Goal: Communication & Community: Answer question/provide support

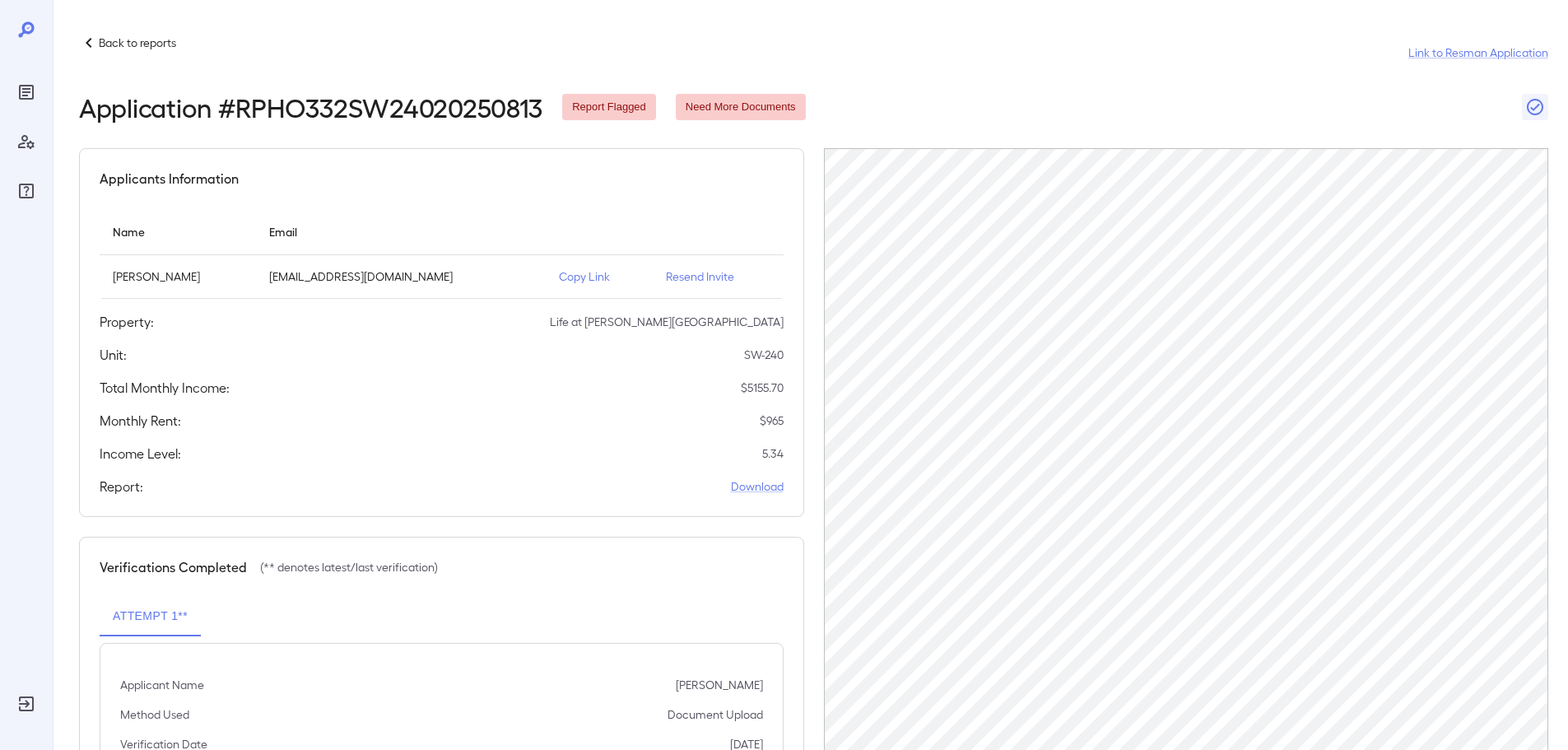
click at [121, 46] on p "Back to reports" at bounding box center [137, 43] width 77 height 17
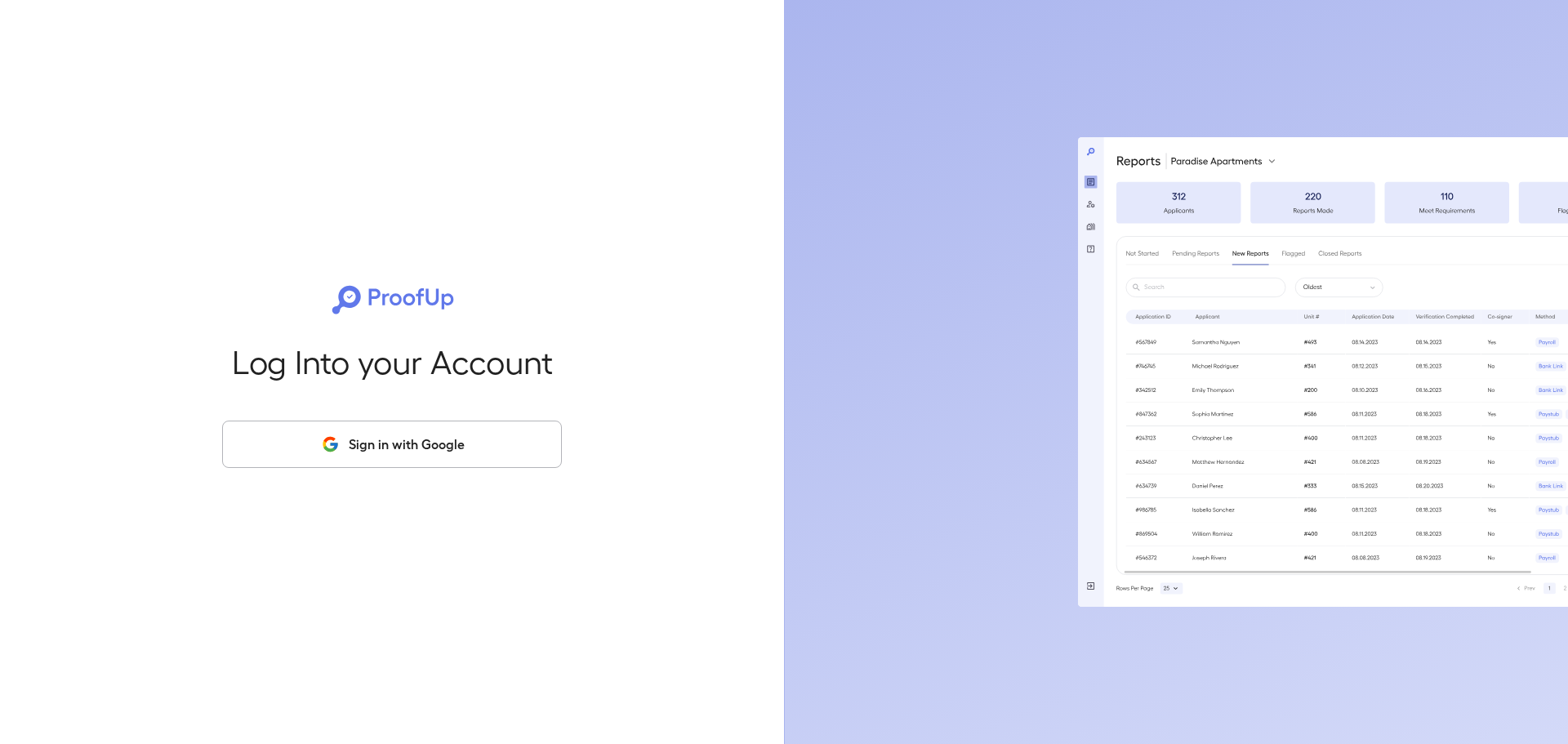
click at [358, 439] on button "Sign in with Google" at bounding box center [392, 445] width 340 height 48
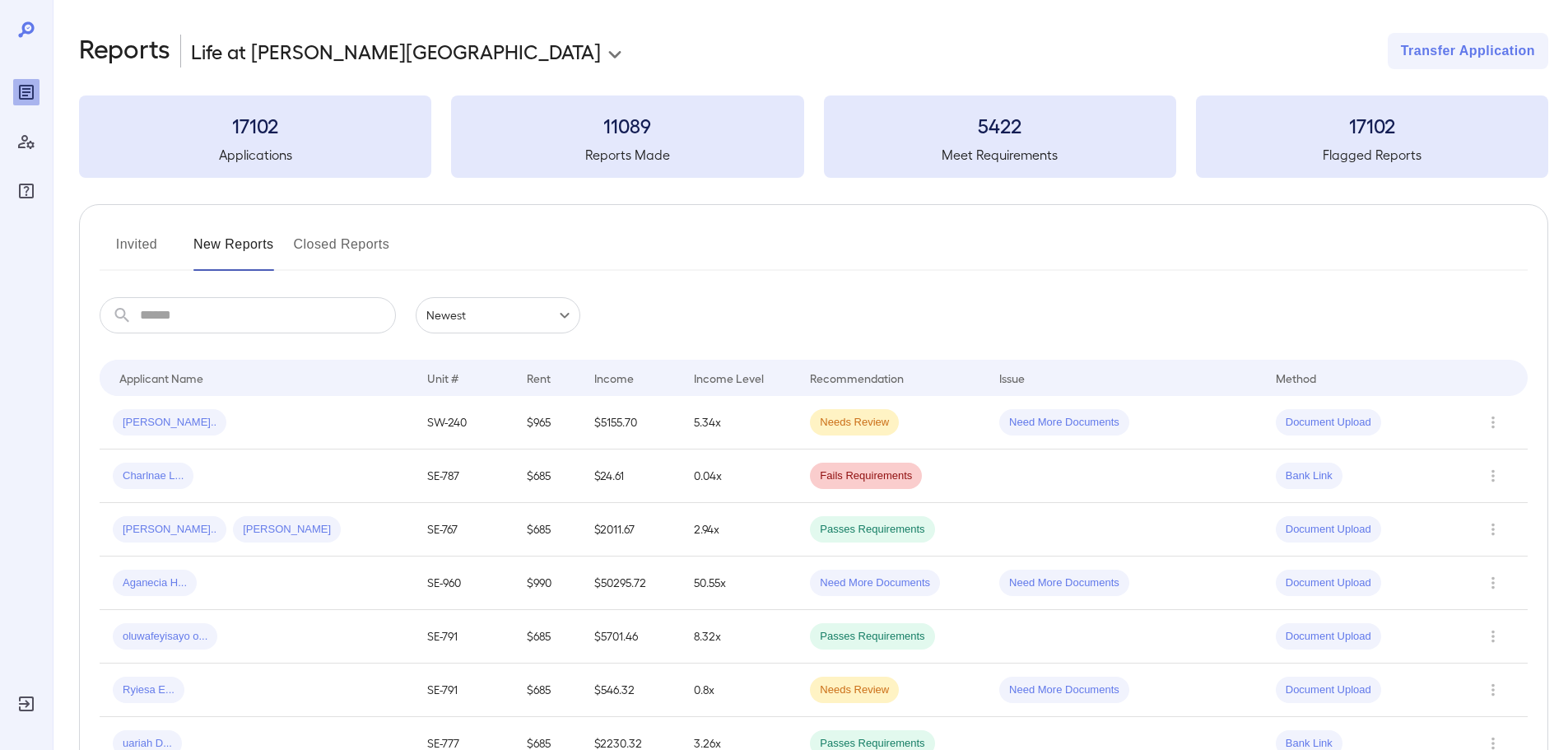
click at [134, 236] on button "Invited" at bounding box center [136, 251] width 74 height 40
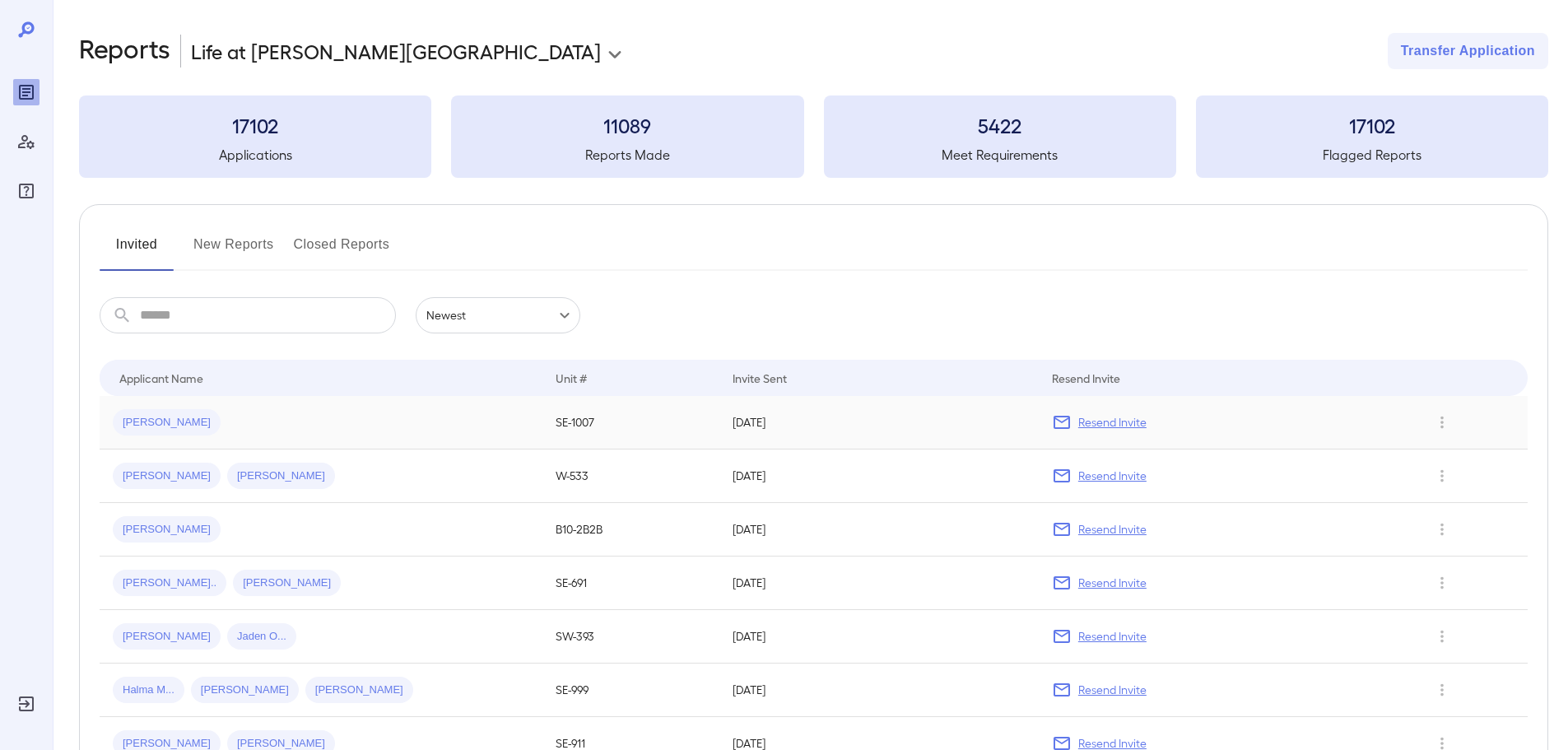
click at [1116, 425] on p "Resend Invite" at bounding box center [1113, 422] width 68 height 17
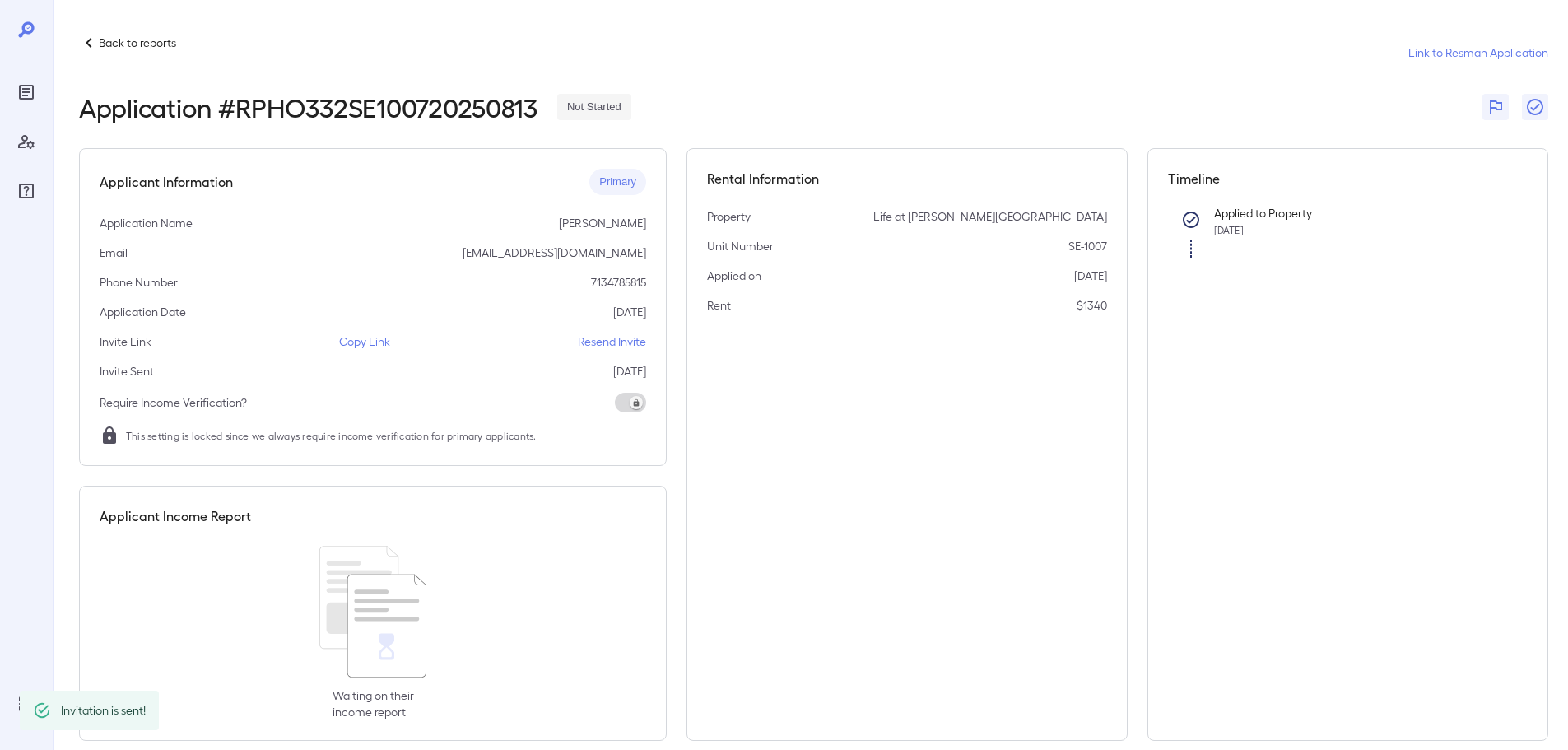
click at [585, 338] on p "Resend Invite" at bounding box center [612, 342] width 68 height 17
click at [368, 339] on p "Copy Link" at bounding box center [364, 342] width 51 height 17
click at [132, 40] on p "Back to reports" at bounding box center [137, 43] width 77 height 17
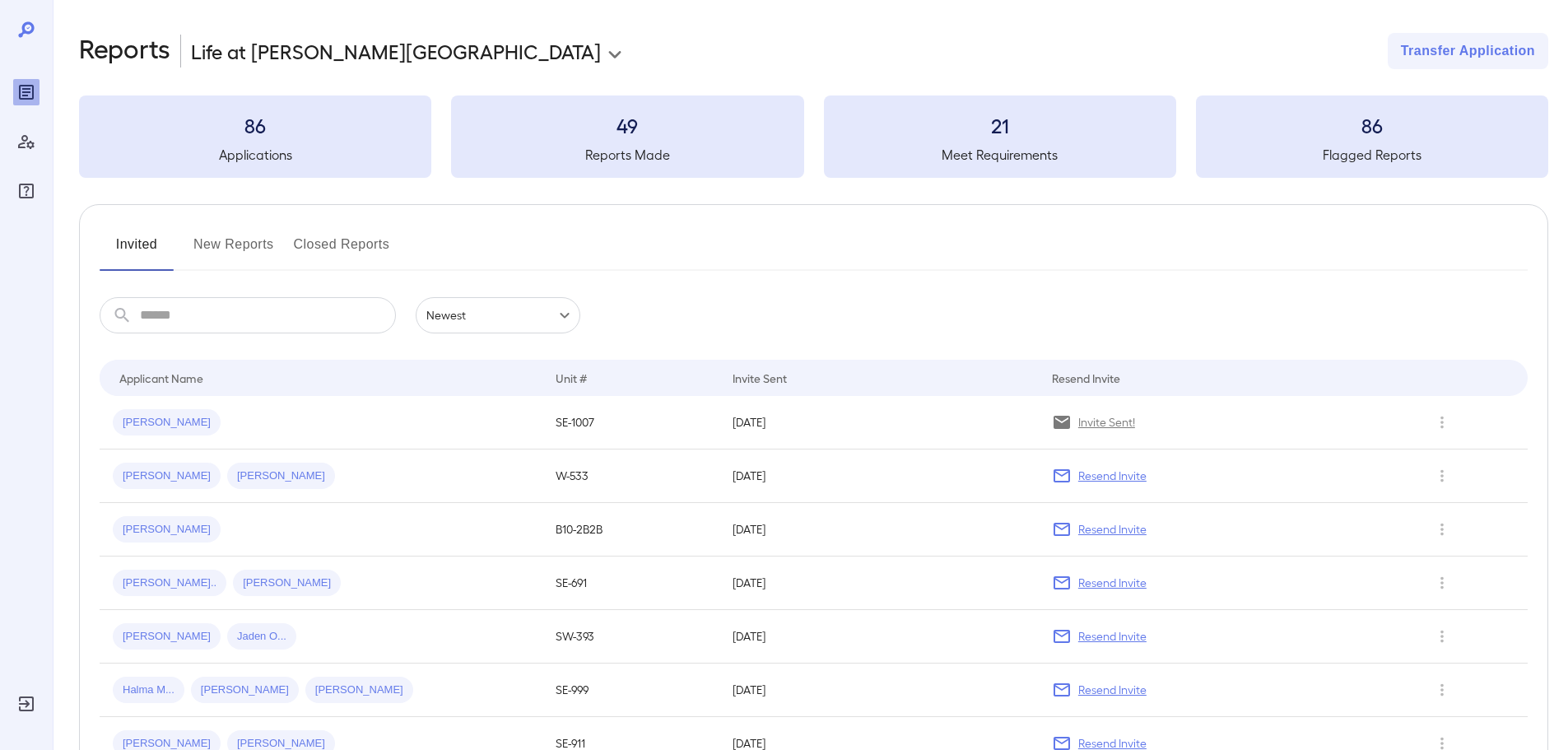
click at [252, 249] on button "New Reports" at bounding box center [234, 251] width 81 height 40
